Goal: Task Accomplishment & Management: Complete application form

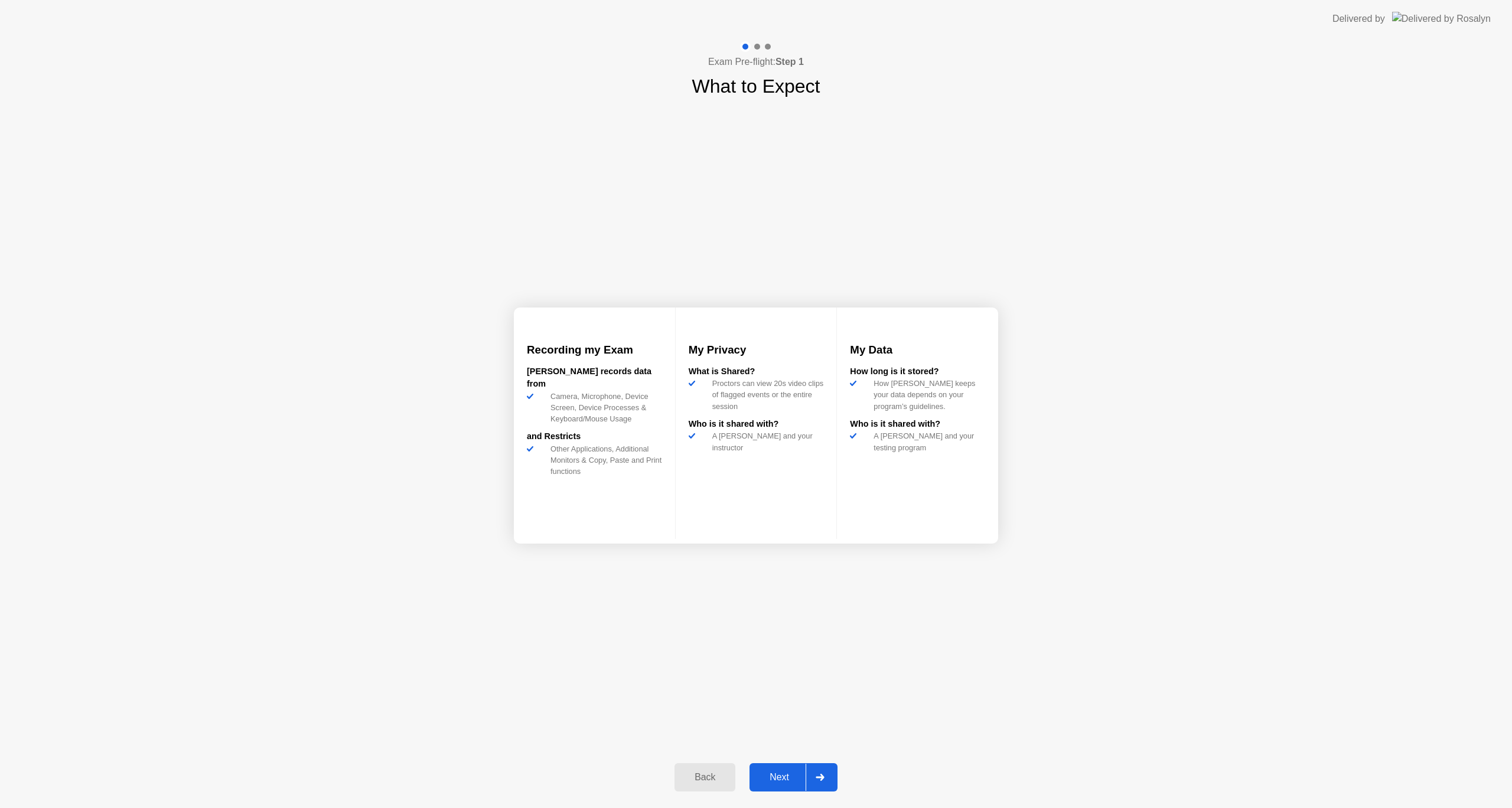
click at [794, 776] on div "Next" at bounding box center [778, 777] width 52 height 11
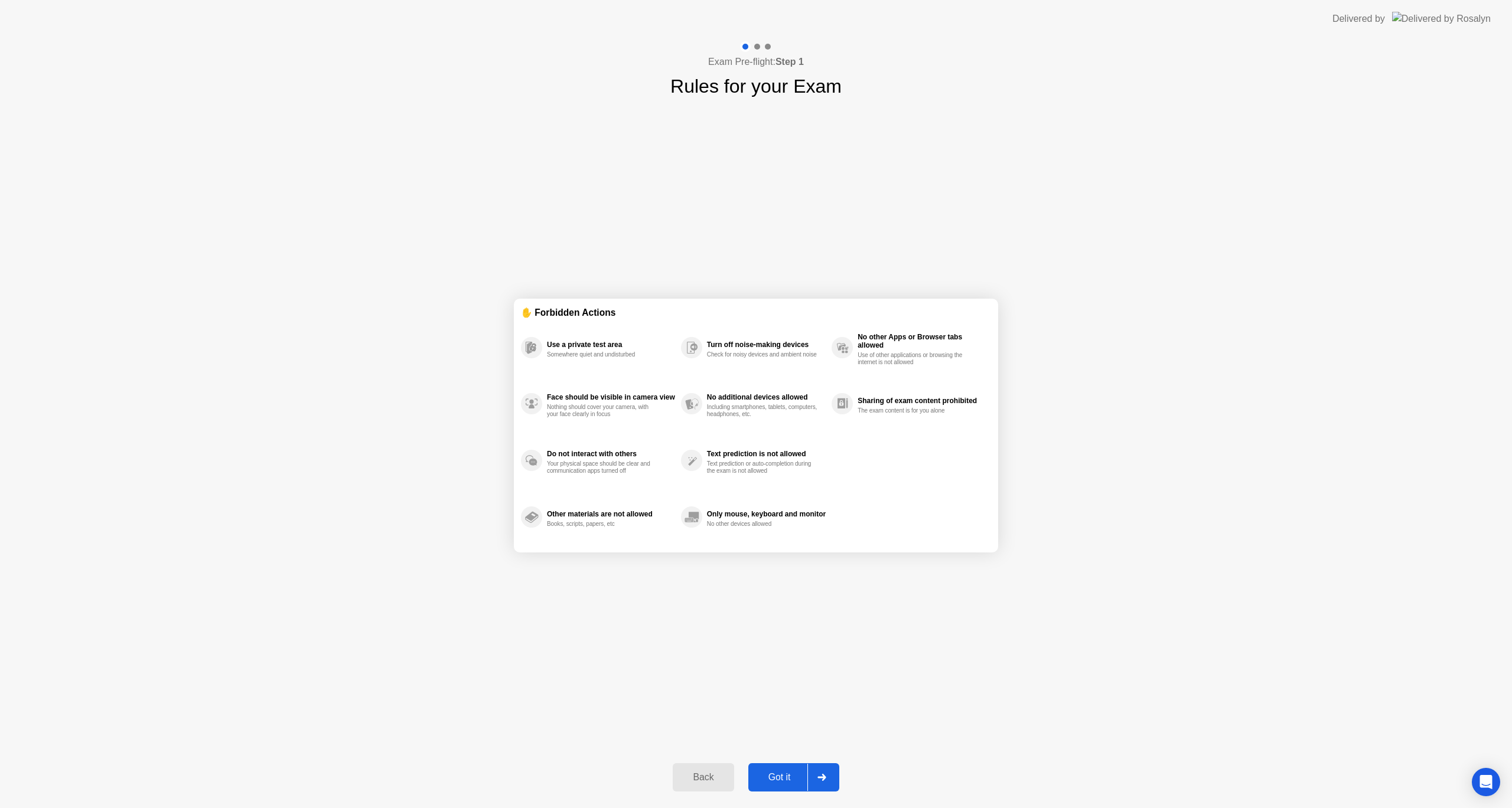
click at [794, 776] on div "Got it" at bounding box center [779, 777] width 55 height 11
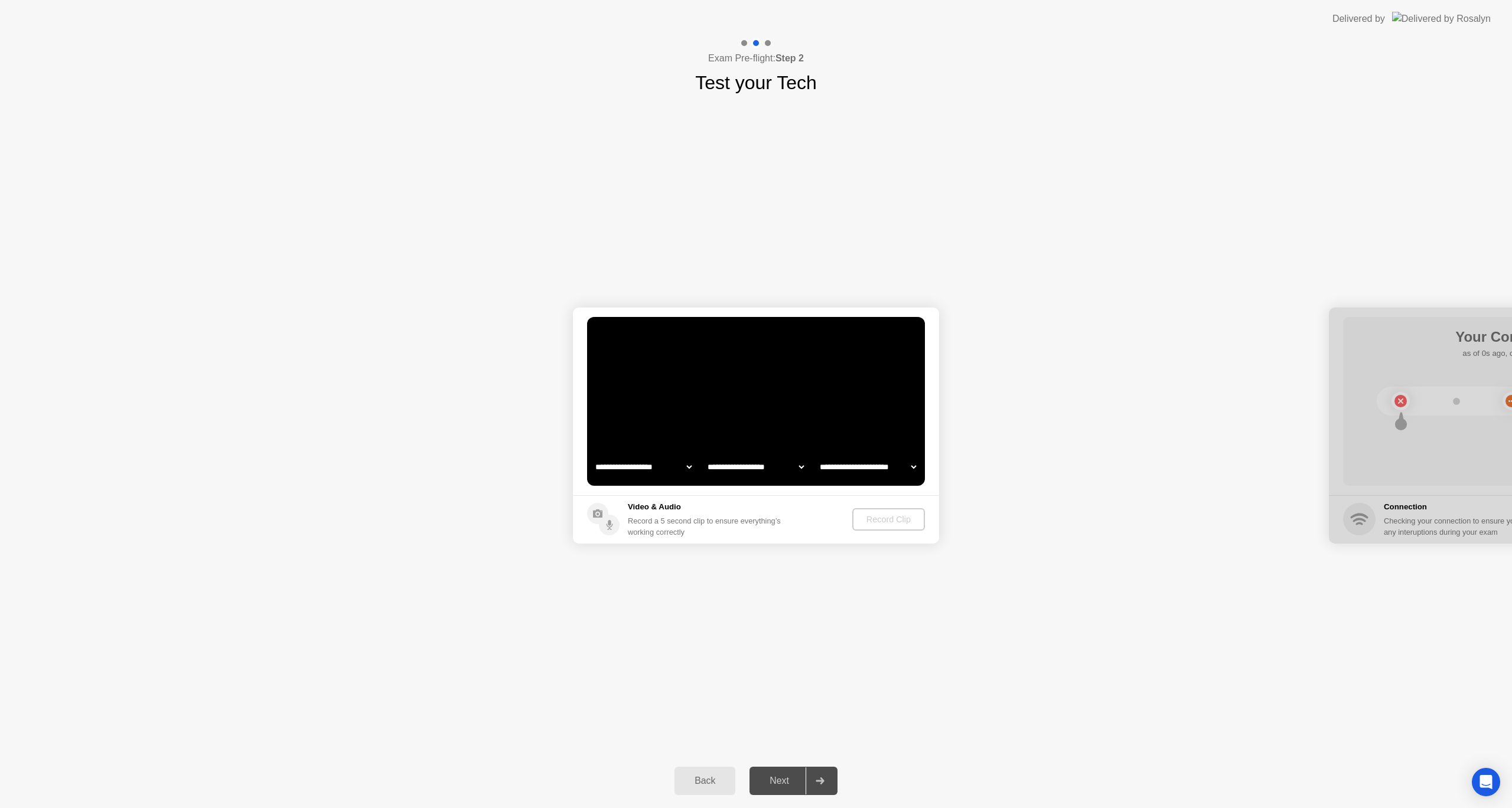
select select "**********"
select select "*******"
click at [893, 522] on div "Record Clip" at bounding box center [889, 520] width 63 height 10
click at [792, 781] on div "Next" at bounding box center [778, 781] width 52 height 11
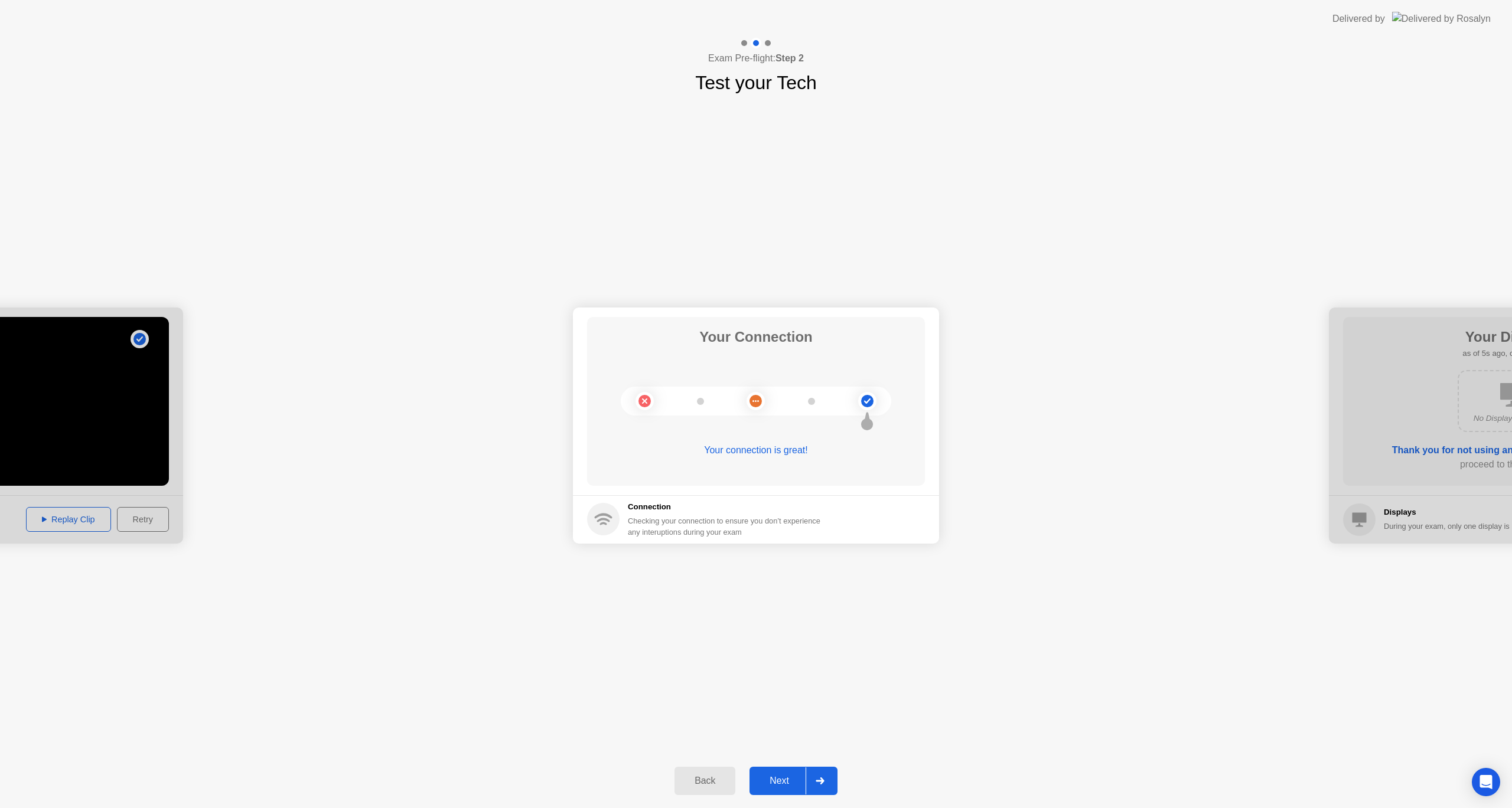
click at [797, 786] on div "Next" at bounding box center [778, 781] width 52 height 11
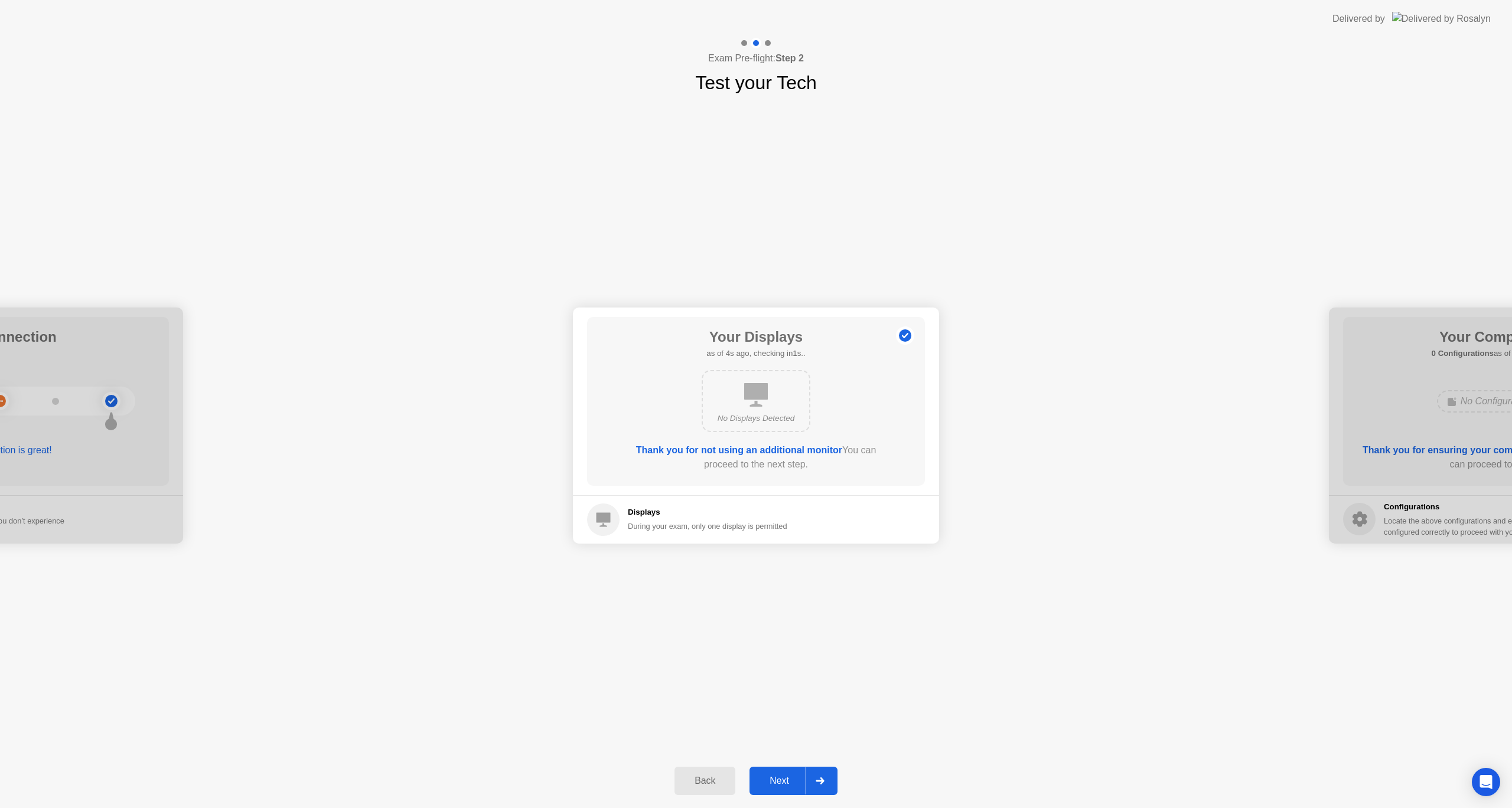
click at [797, 786] on div "Next" at bounding box center [778, 781] width 52 height 11
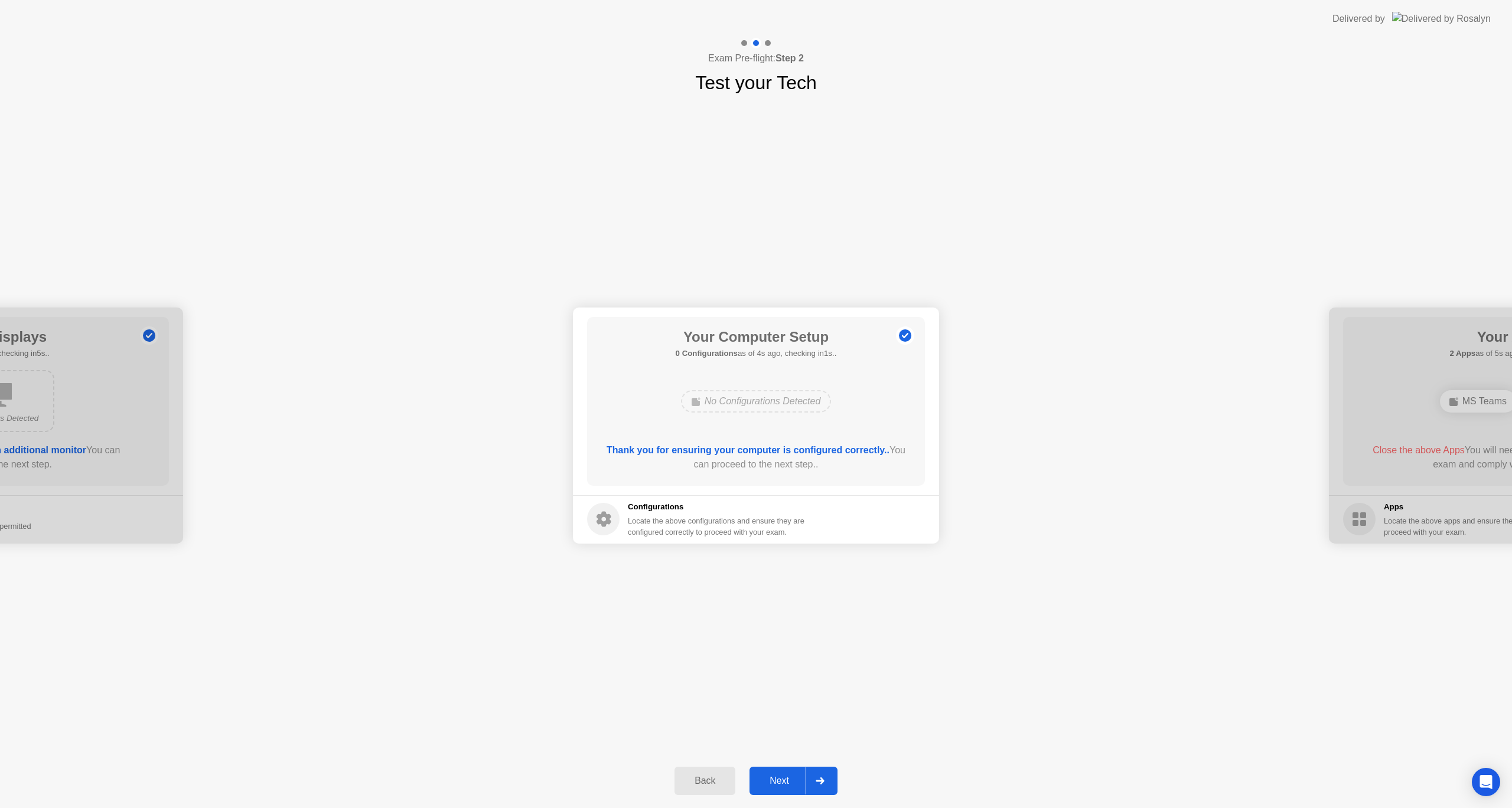
click at [791, 786] on div "Next" at bounding box center [778, 781] width 52 height 11
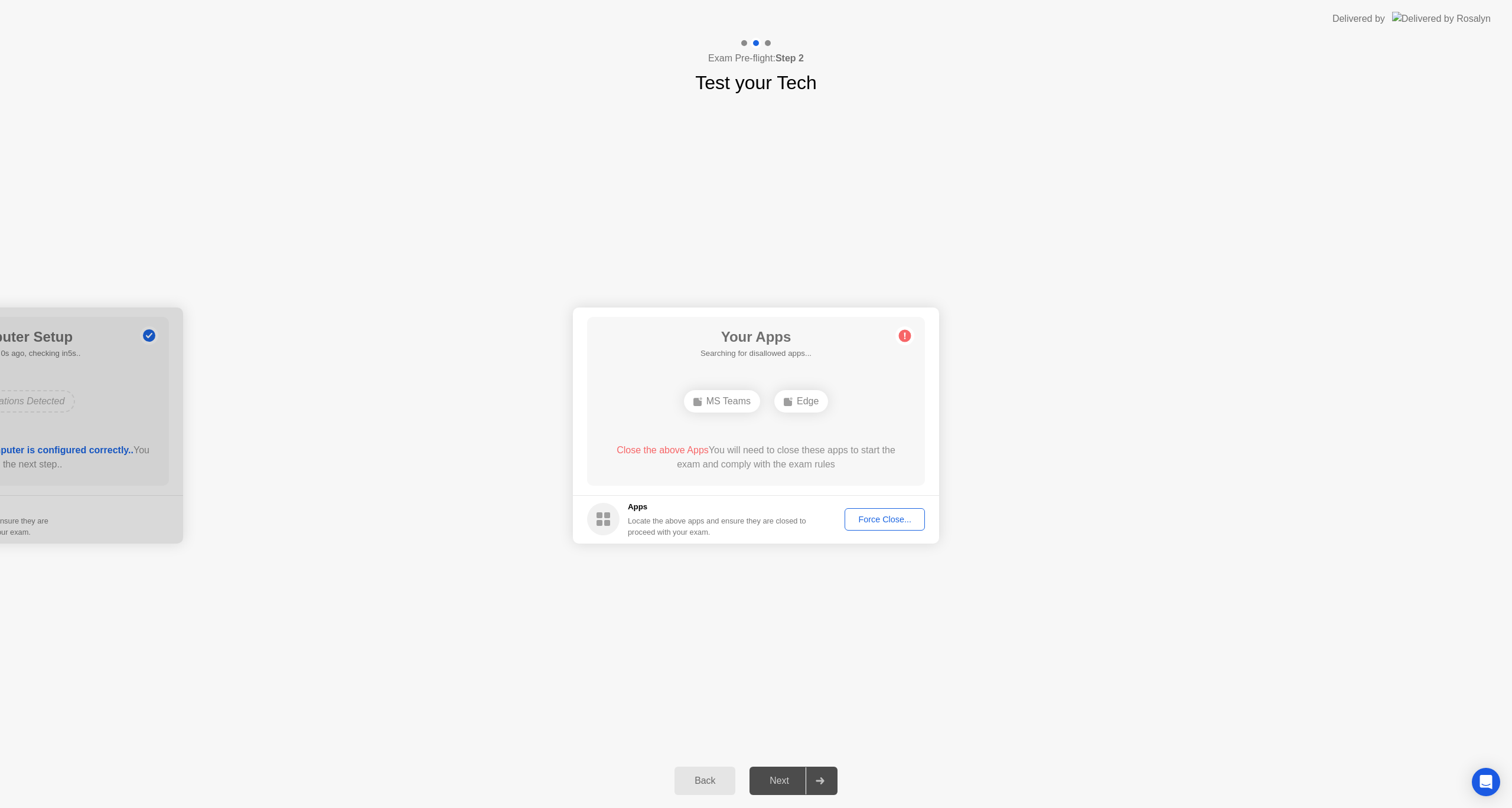
click at [430, 694] on div "**********" at bounding box center [756, 426] width 1512 height 657
click at [878, 519] on div "Force Close..." at bounding box center [884, 520] width 72 height 10
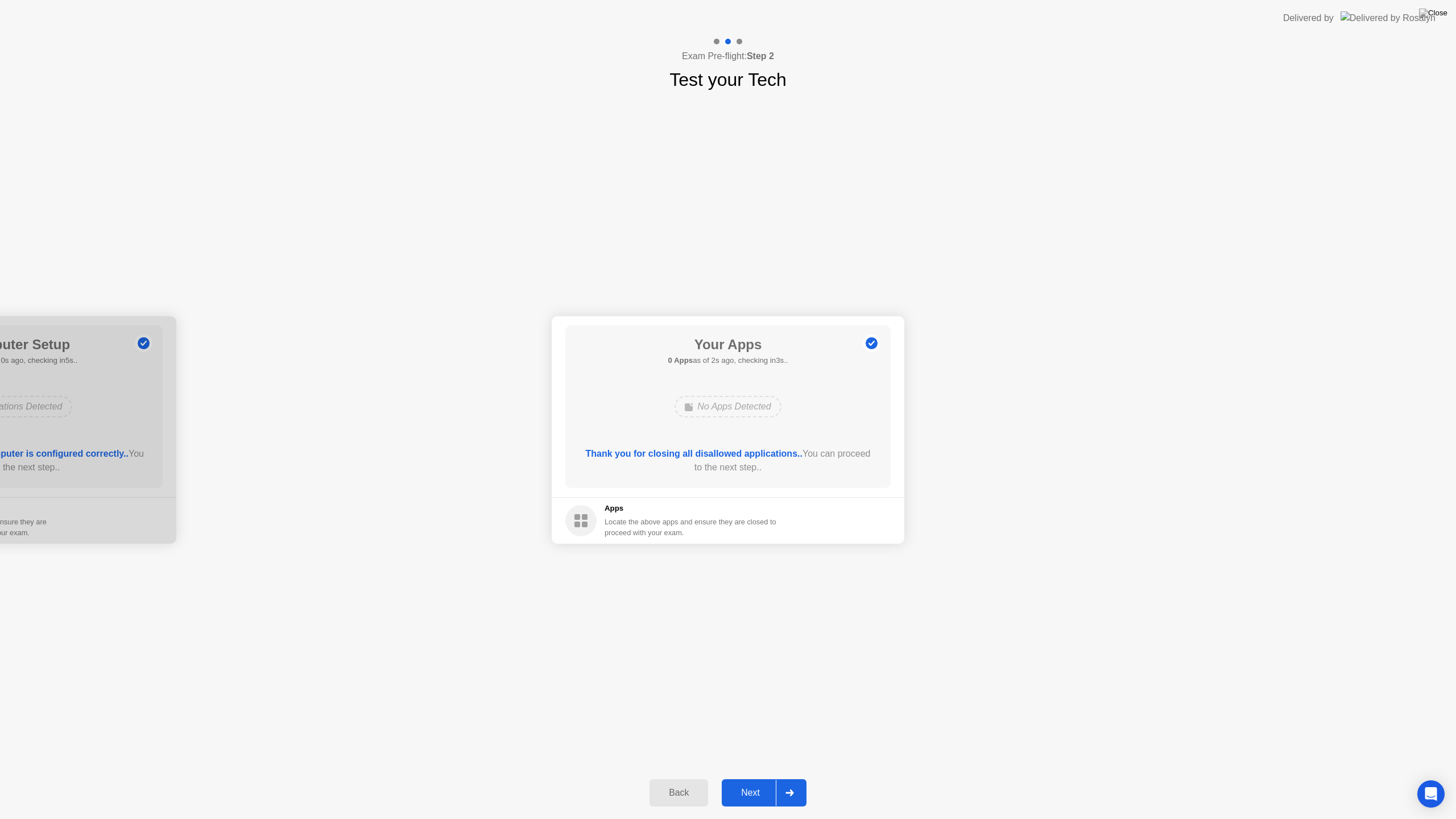
click at [749, 778] on button "Next" at bounding box center [764, 792] width 85 height 28
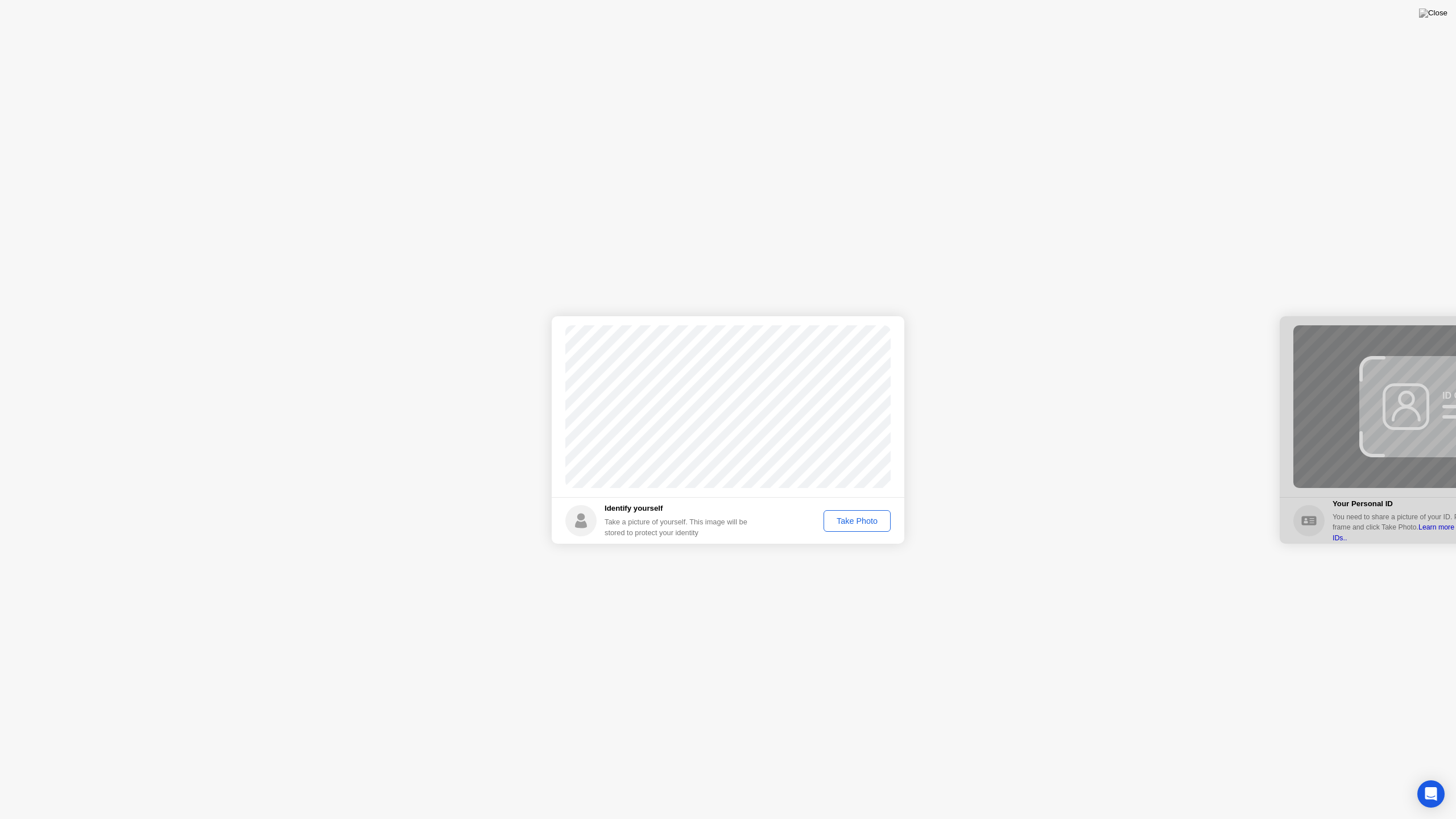
click at [872, 522] on div "Take Photo" at bounding box center [857, 522] width 59 height 10
click at [767, 778] on div "Next" at bounding box center [749, 792] width 51 height 10
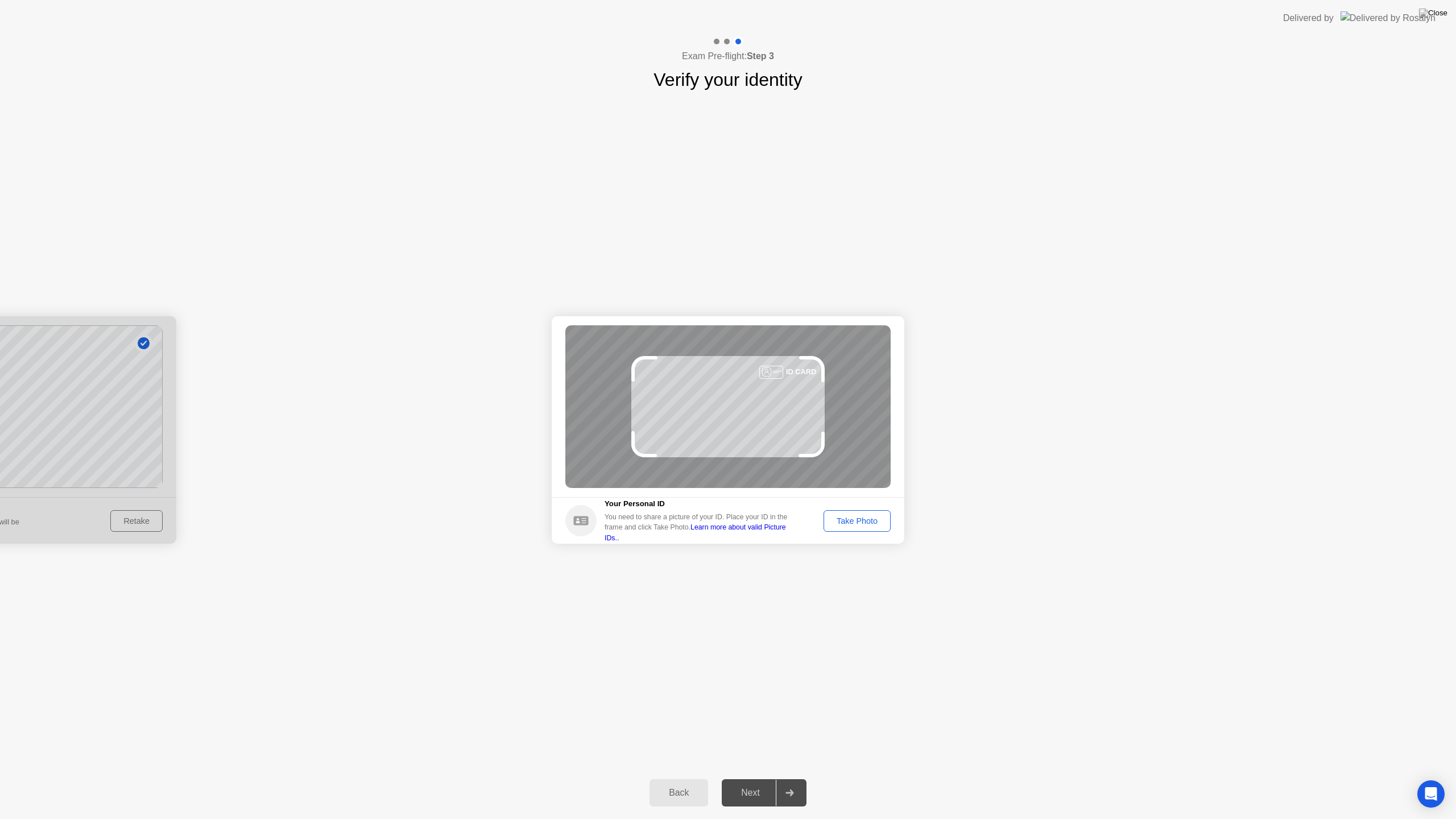
click at [872, 524] on div "Take Photo" at bounding box center [857, 522] width 59 height 10
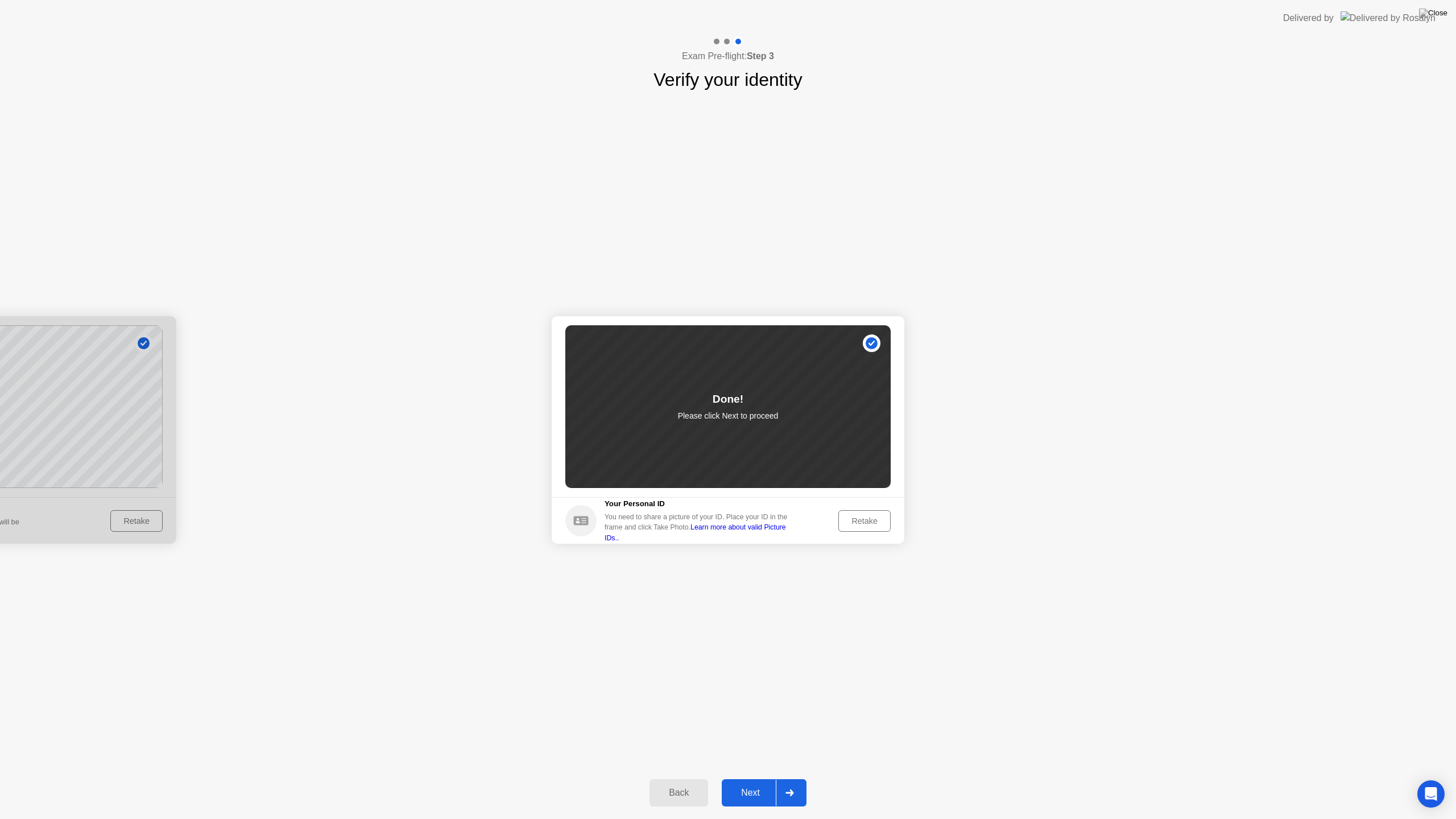
click at [771, 778] on div "Next" at bounding box center [749, 792] width 51 height 10
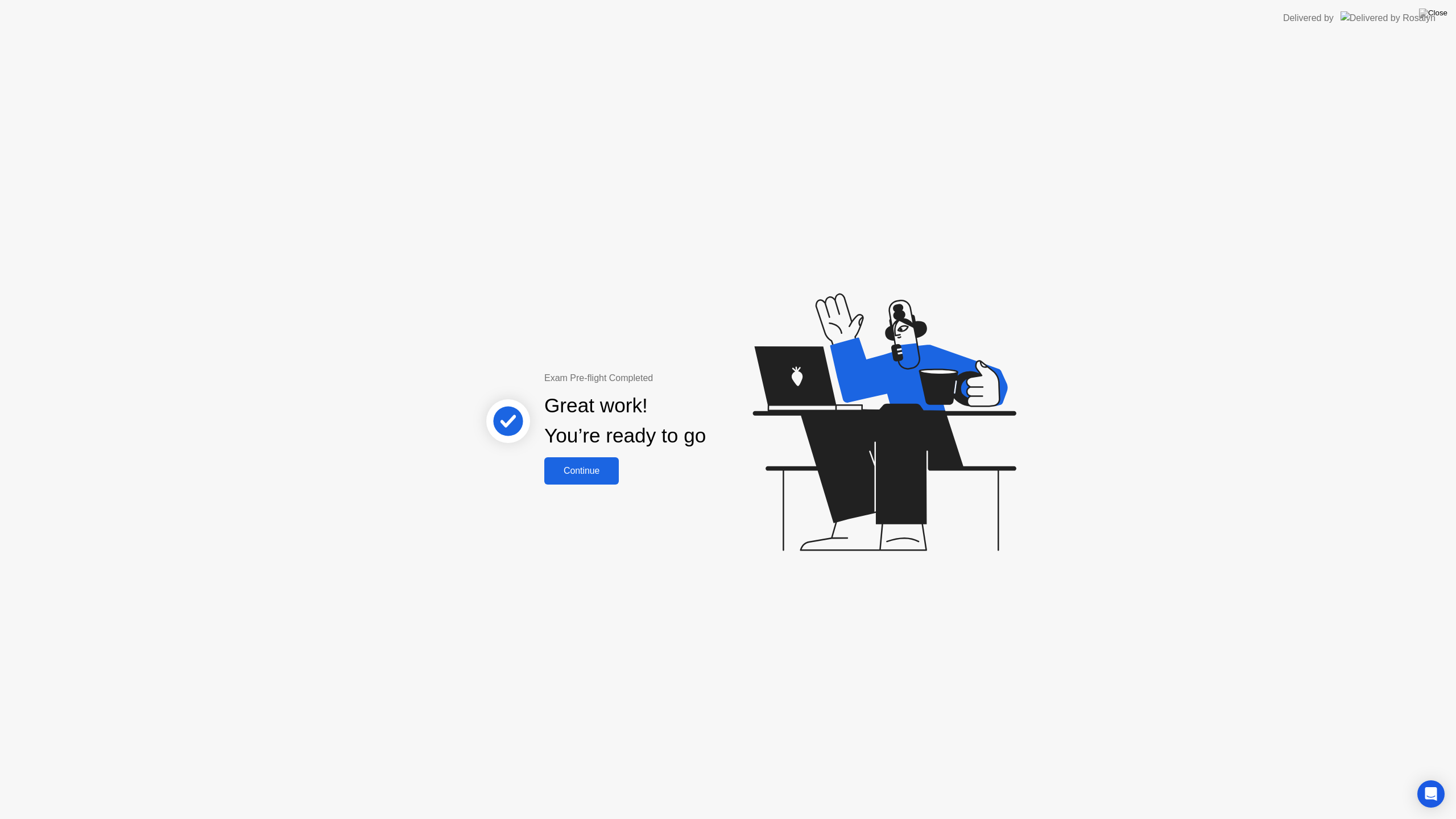
click at [605, 470] on div "Continue" at bounding box center [581, 470] width 68 height 10
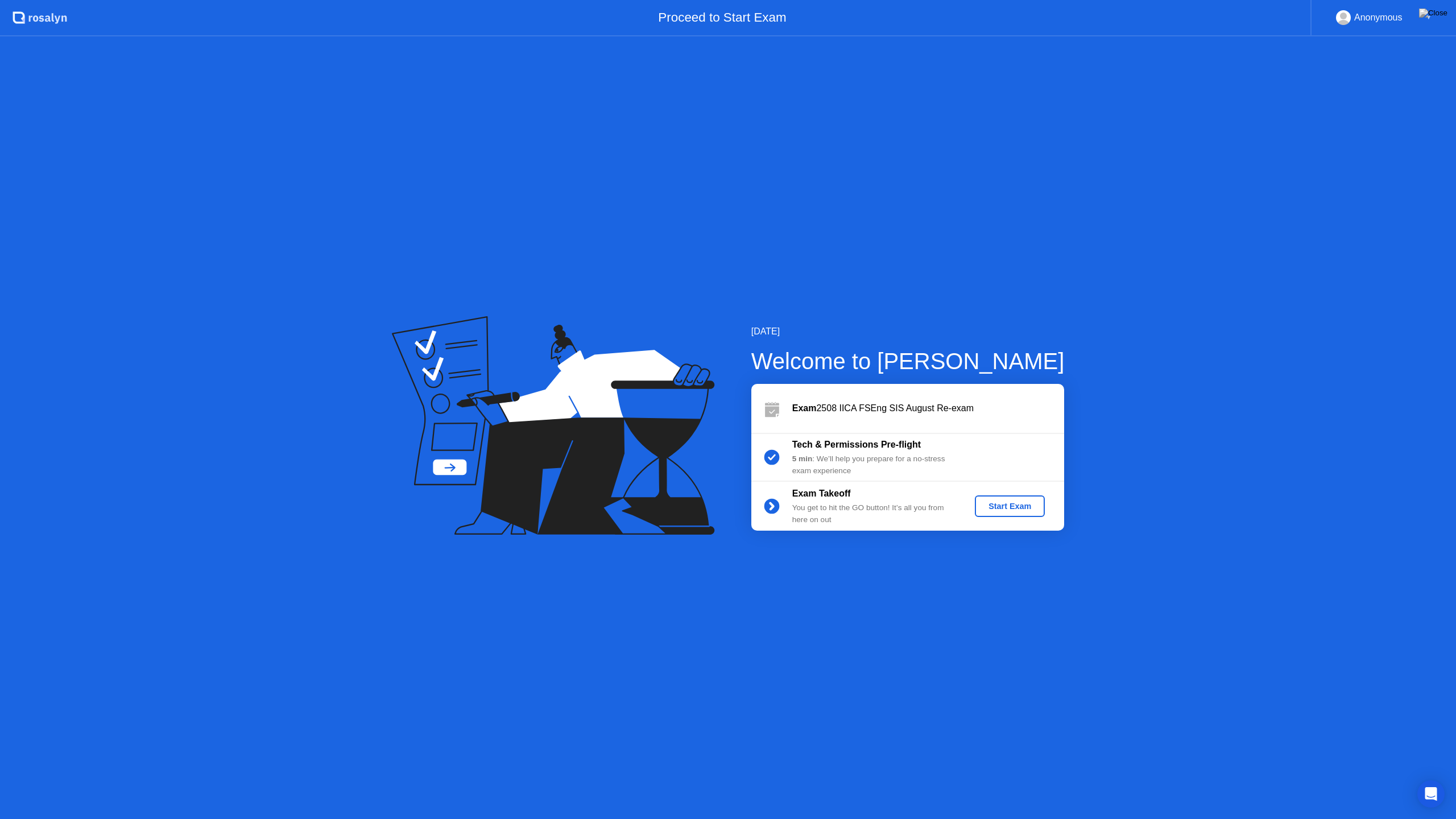
click at [1018, 506] on div "Start Exam" at bounding box center [1010, 506] width 61 height 10
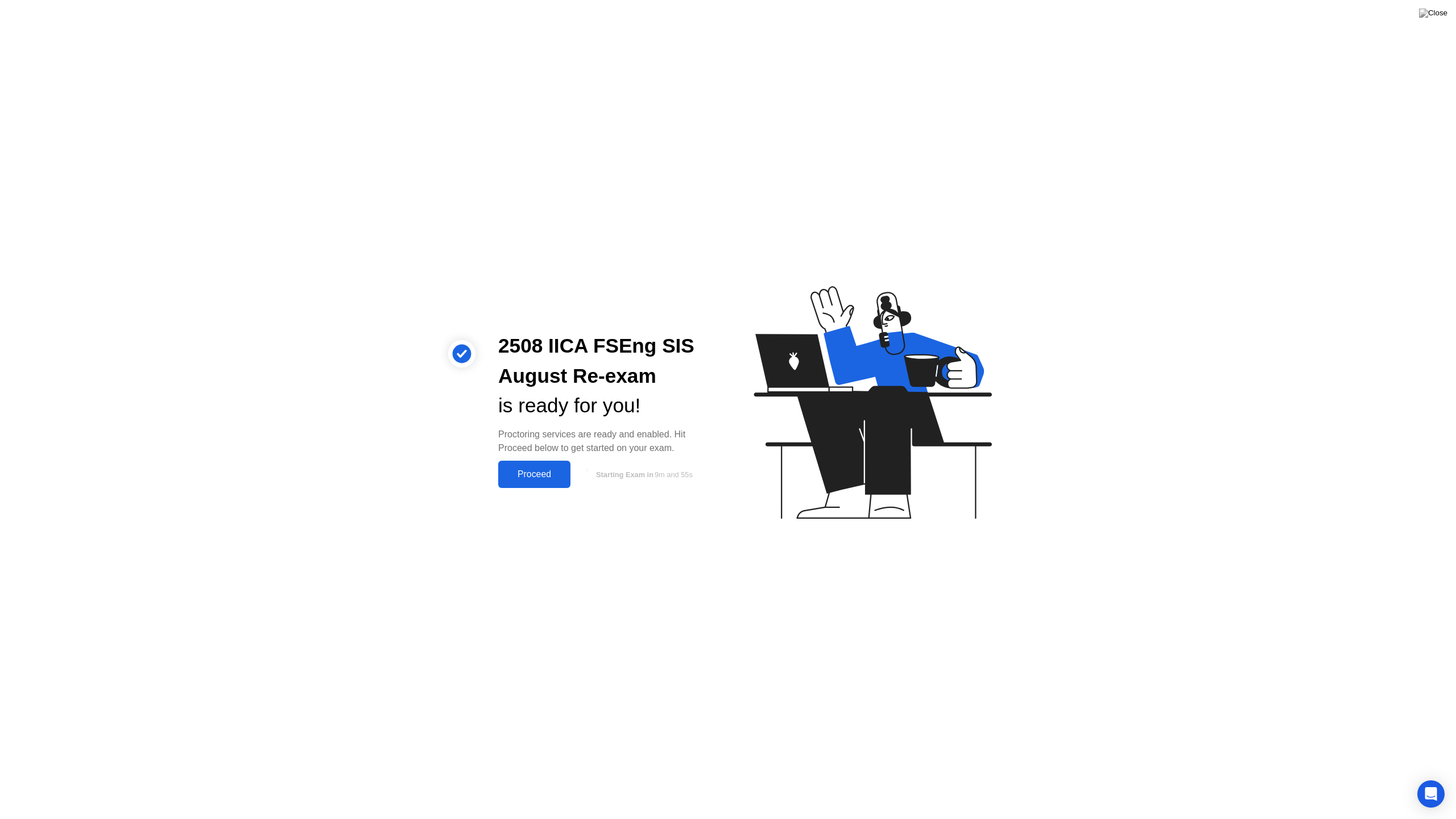
click at [535, 480] on div "Proceed" at bounding box center [534, 474] width 66 height 10
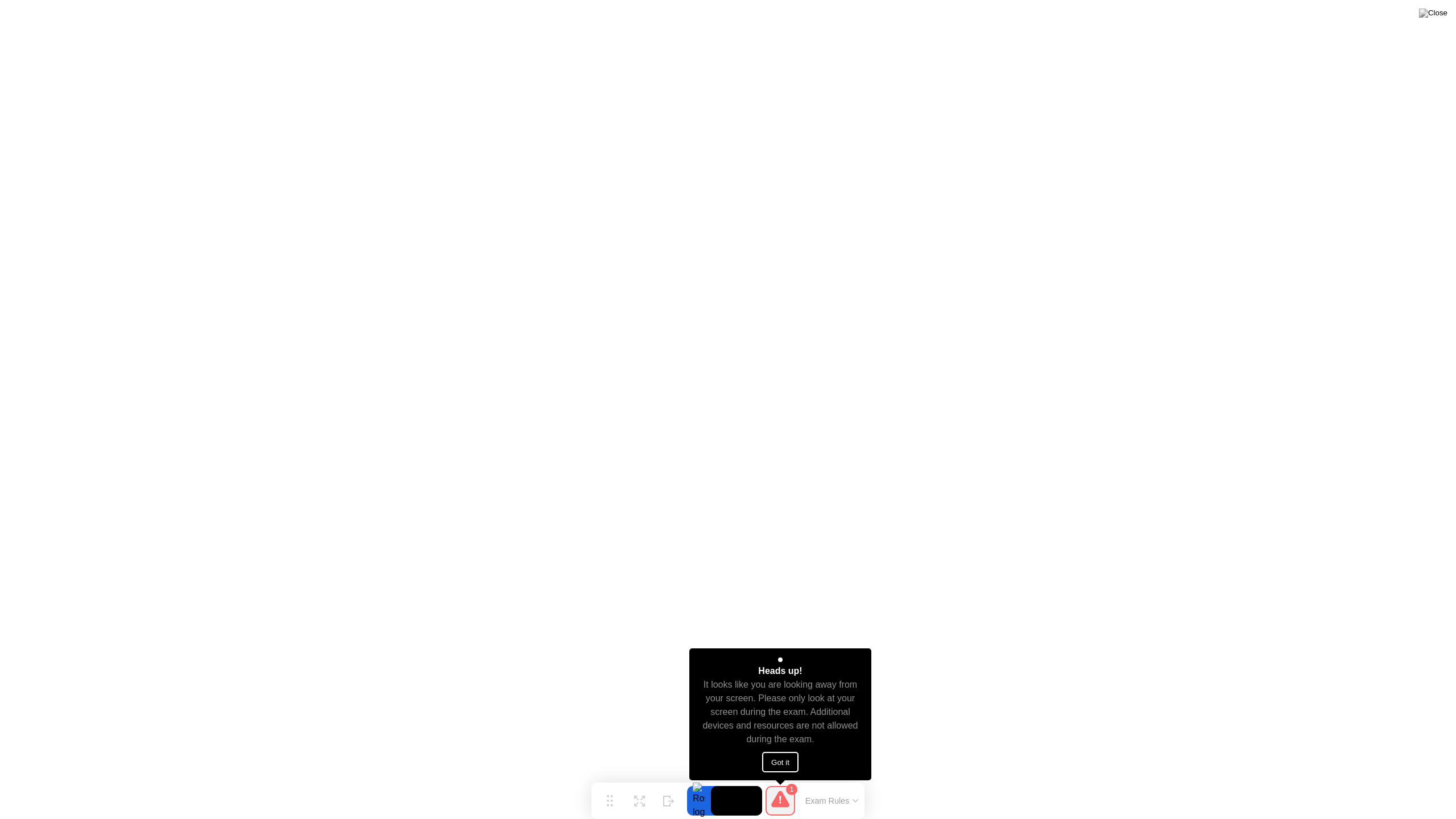
click at [781, 760] on button "Got it" at bounding box center [780, 761] width 36 height 20
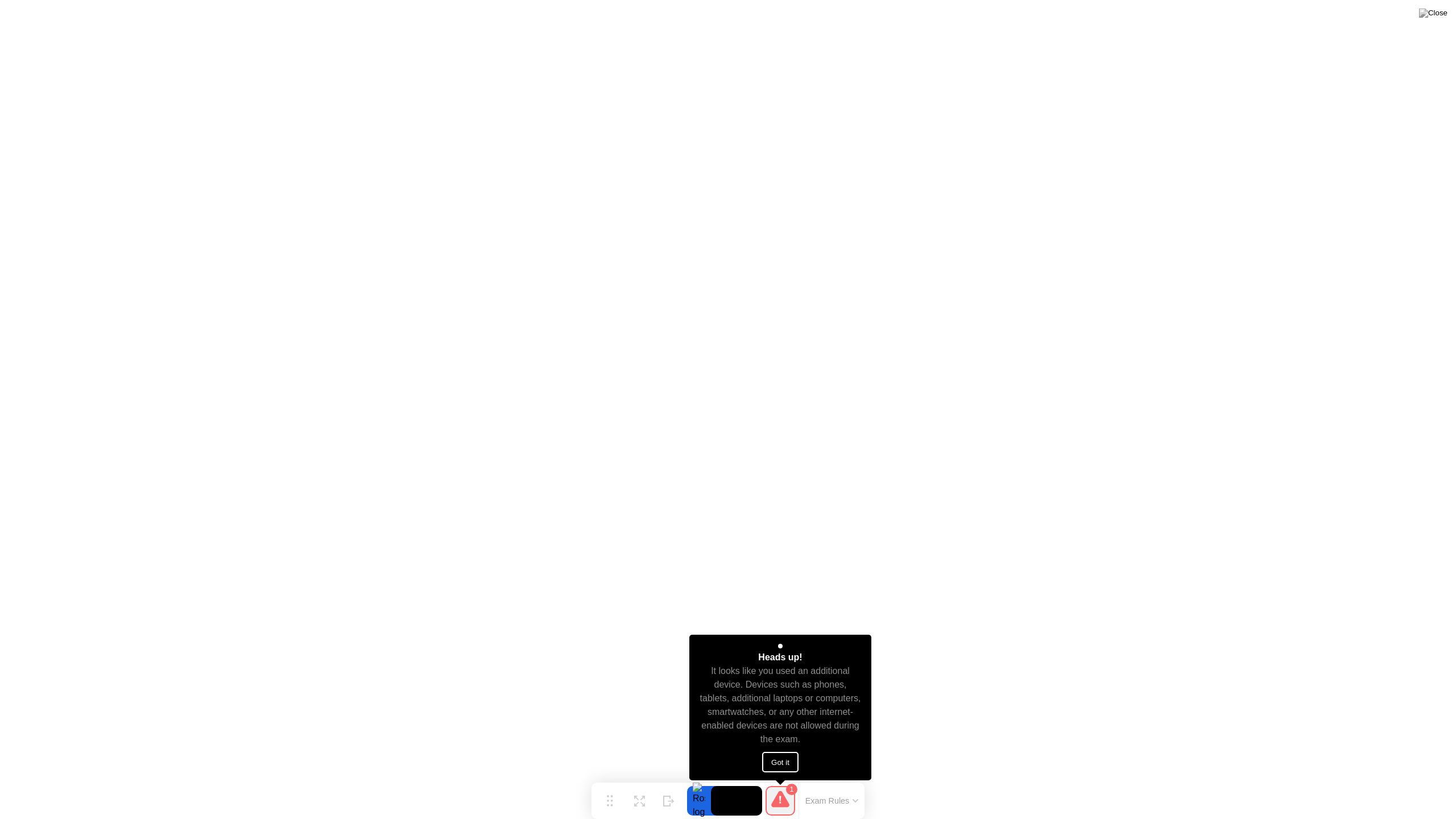
click at [790, 766] on button "Got it" at bounding box center [780, 761] width 36 height 20
